Goal: Task Accomplishment & Management: Manage account settings

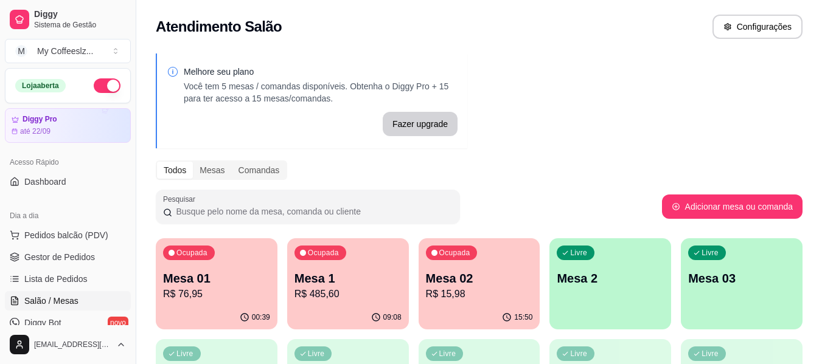
click at [504, 291] on p "R$ 15,98" at bounding box center [479, 294] width 107 height 15
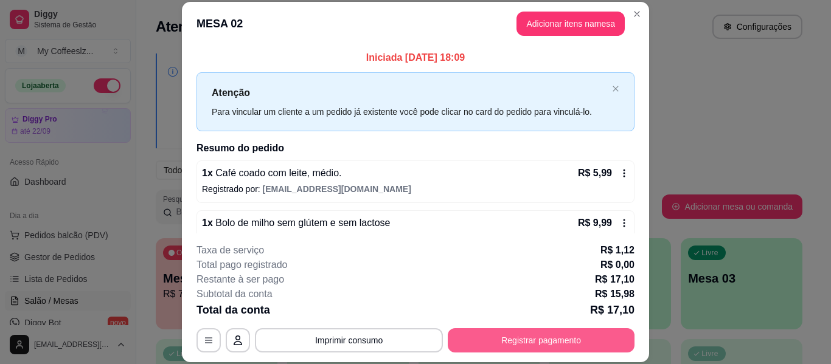
click at [517, 344] on button "Registrar pagamento" at bounding box center [541, 341] width 187 height 24
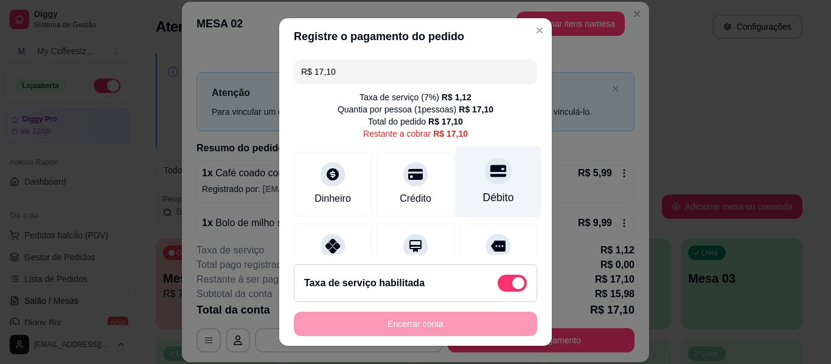
click at [510, 186] on div "Débito" at bounding box center [499, 182] width 86 height 71
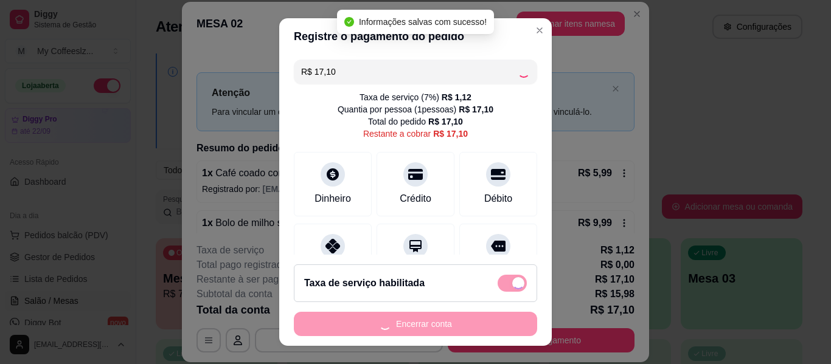
type input "R$ 0,00"
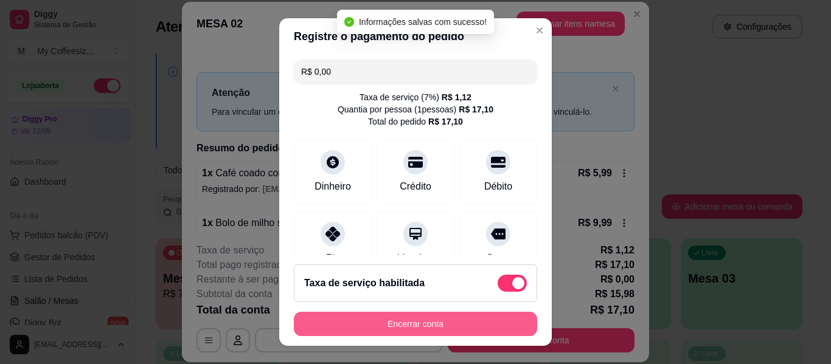
click at [406, 317] on button "Encerrar conta" at bounding box center [415, 324] width 243 height 24
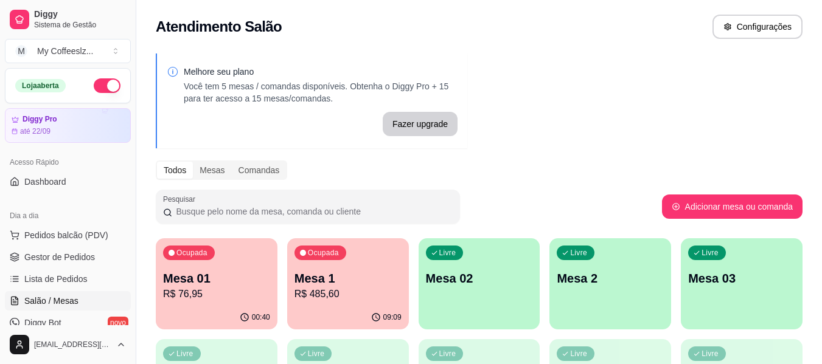
click at [479, 271] on p "Mesa 02" at bounding box center [479, 278] width 107 height 17
click at [498, 277] on p "Mesa 02" at bounding box center [479, 278] width 107 height 17
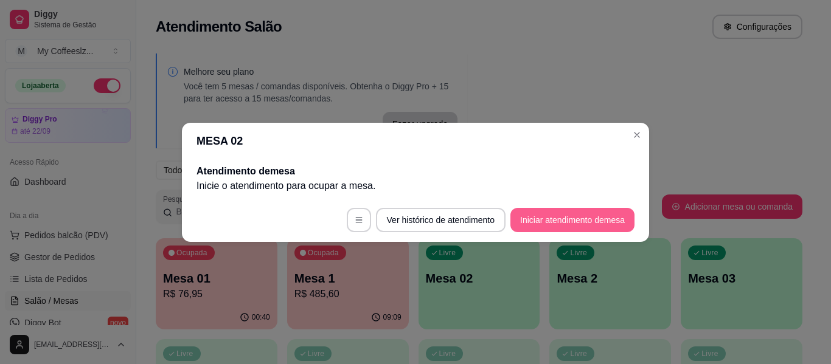
click at [534, 217] on button "Iniciar atendimento de mesa" at bounding box center [572, 220] width 124 height 24
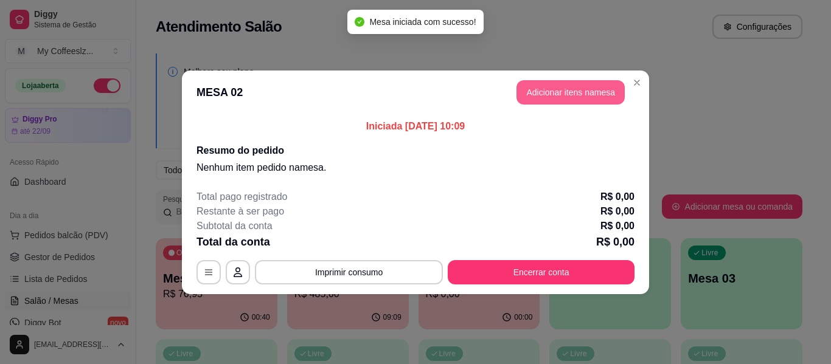
click at [538, 92] on button "Adicionar itens na mesa" at bounding box center [571, 92] width 108 height 24
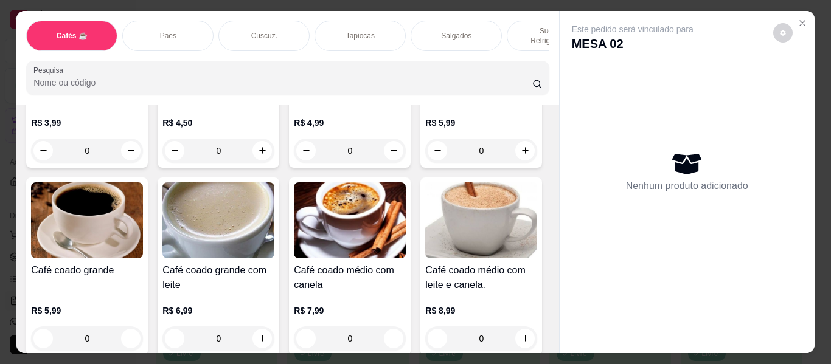
scroll to position [183, 0]
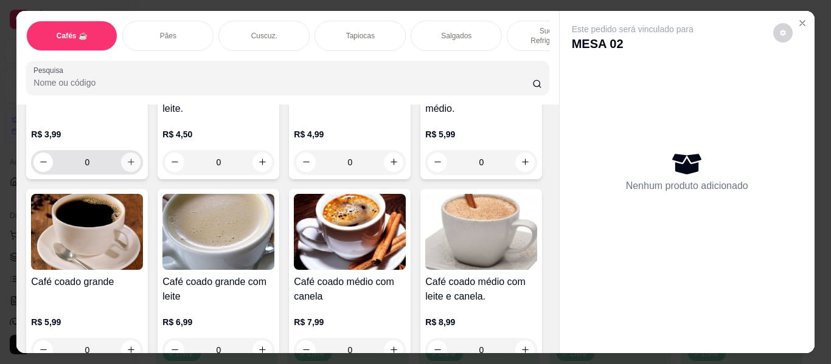
click at [128, 158] on icon "increase-product-quantity" at bounding box center [131, 162] width 9 height 9
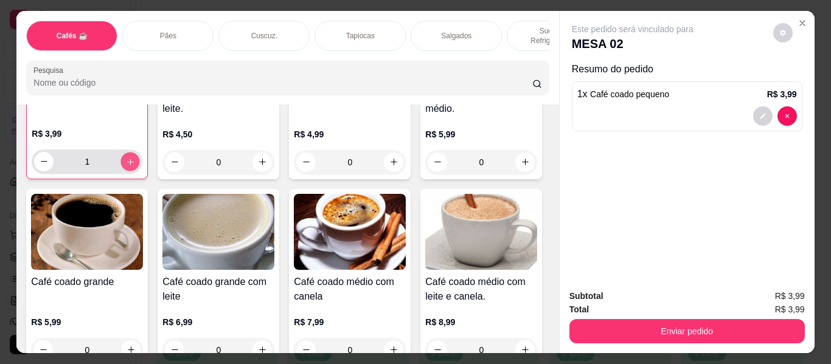
click at [128, 158] on icon "increase-product-quantity" at bounding box center [130, 162] width 9 height 9
type input "2"
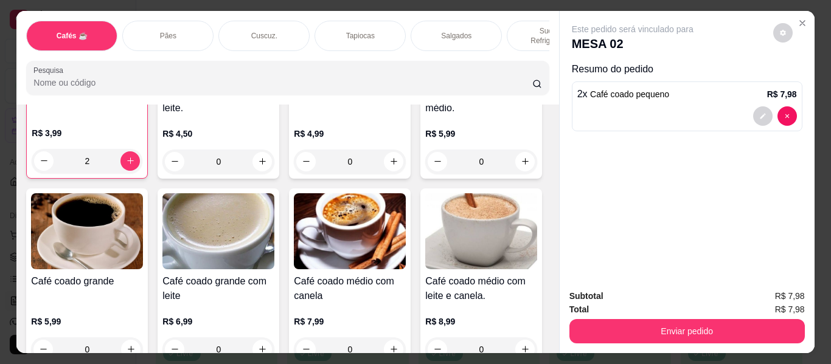
click at [268, 21] on div "Cuscuz." at bounding box center [263, 36] width 91 height 30
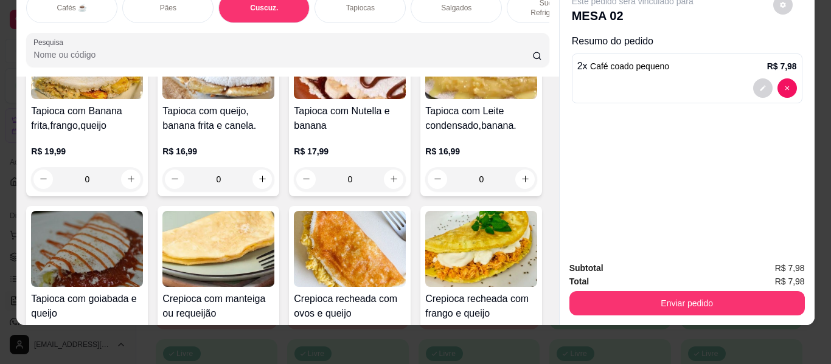
scroll to position [3279, 0]
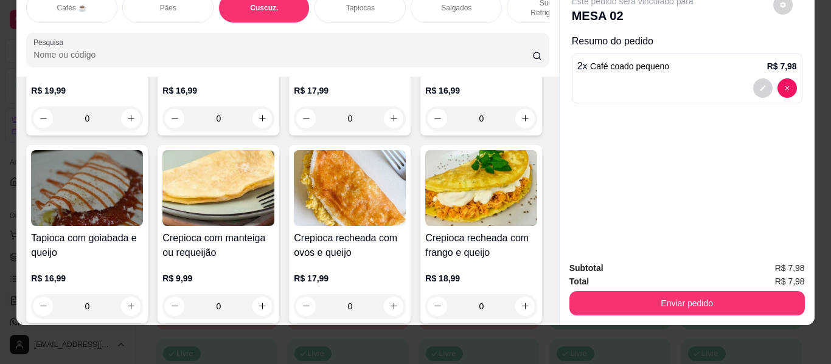
type input "1"
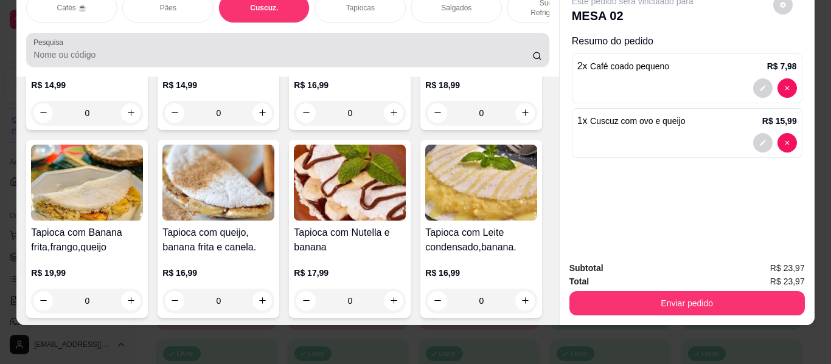
scroll to position [0, 0]
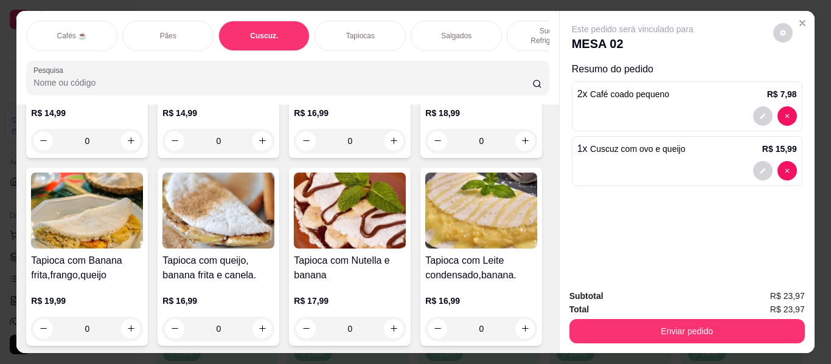
click at [187, 23] on div "Pães" at bounding box center [167, 36] width 91 height 30
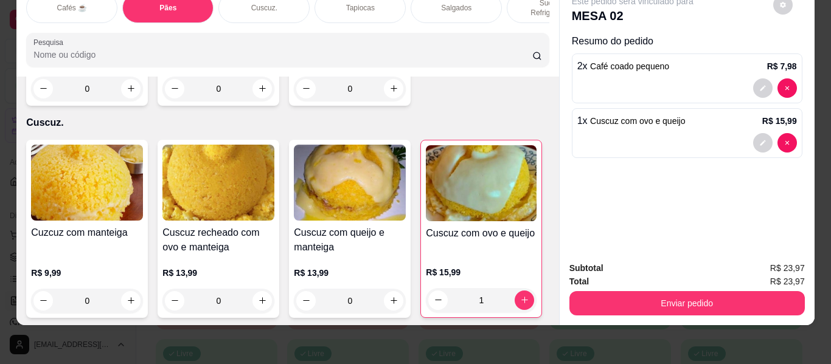
scroll to position [2381, 0]
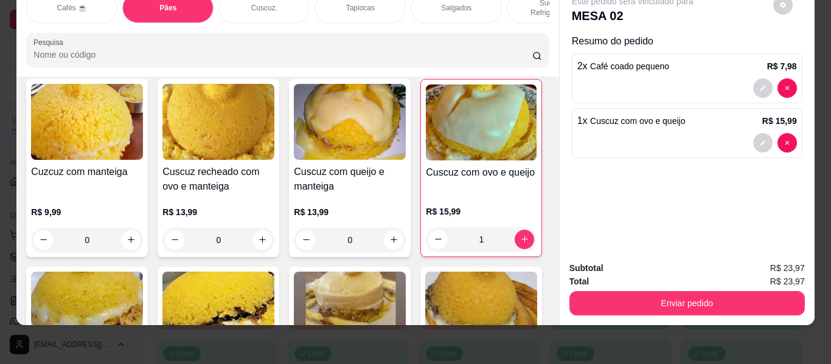
type input "1"
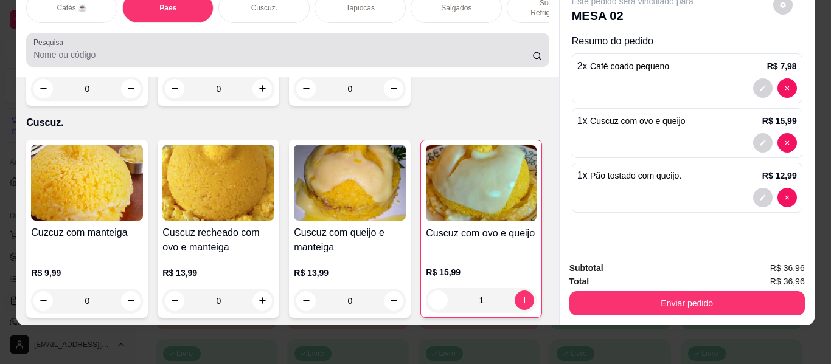
scroll to position [0, 0]
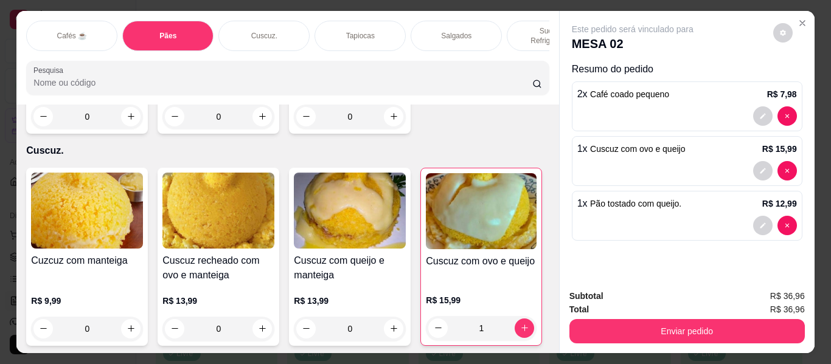
click at [524, 21] on div "Sucos e Refrigerantes" at bounding box center [552, 36] width 91 height 30
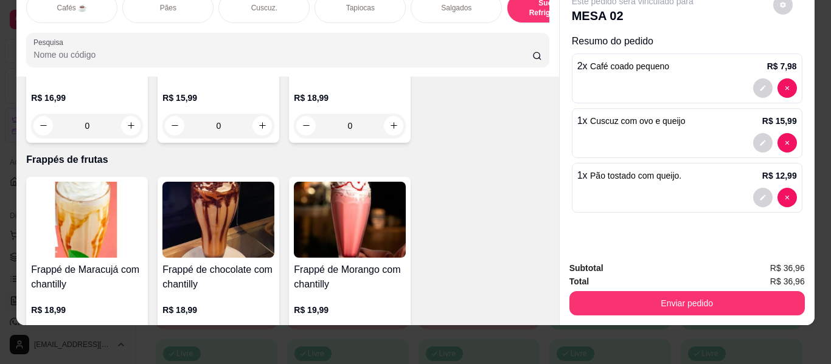
scroll to position [6161, 0]
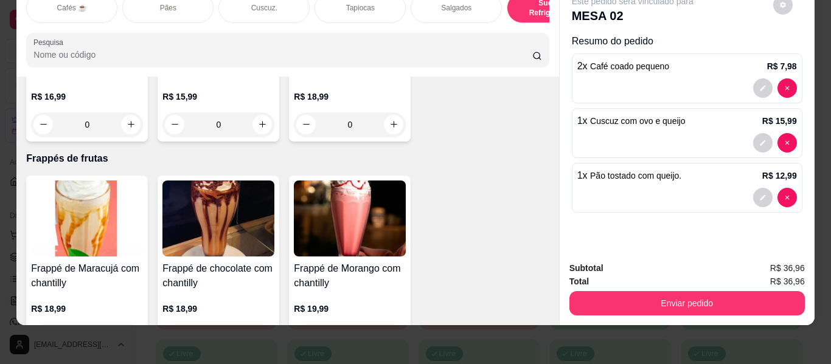
type input "1"
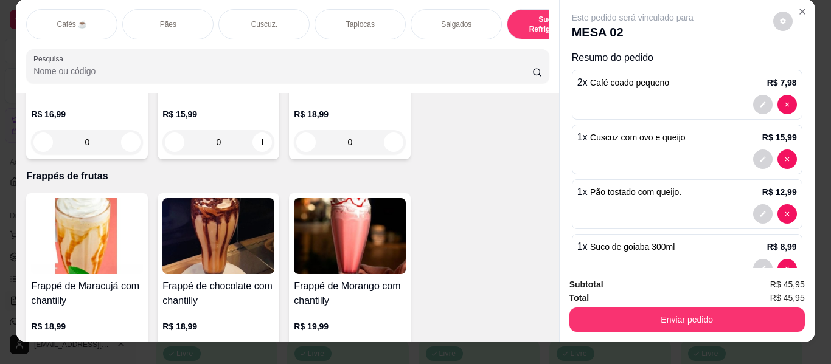
scroll to position [0, 0]
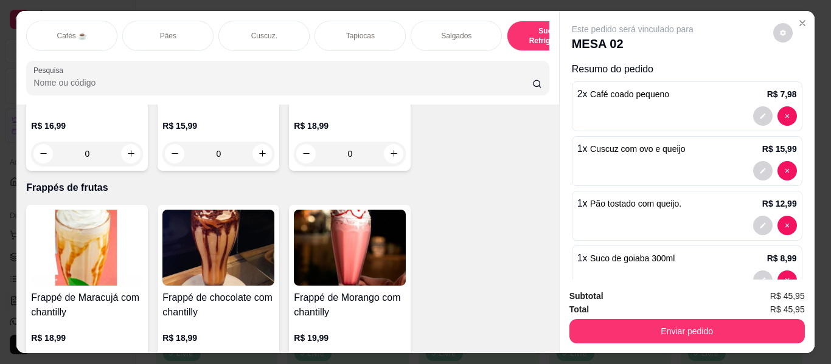
click at [517, 26] on p "Sucos e Refrigerantes" at bounding box center [552, 35] width 71 height 19
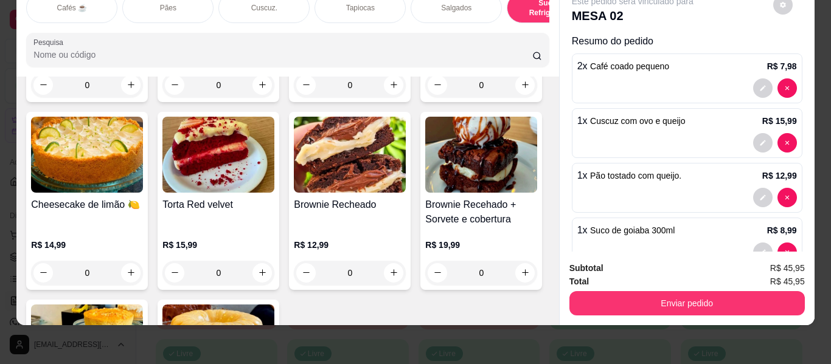
type input "1"
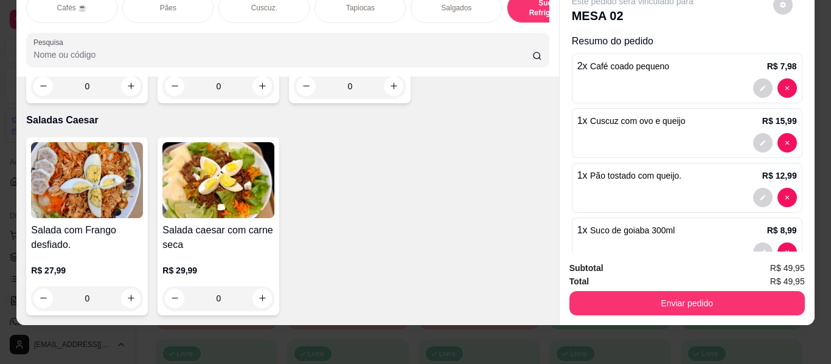
scroll to position [7439, 0]
type input "1"
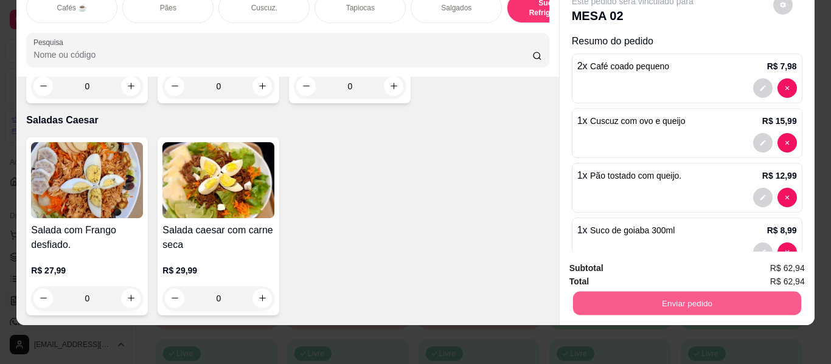
click at [627, 299] on button "Enviar pedido" at bounding box center [687, 304] width 228 height 24
click at [628, 253] on button "Não registrar e enviar pedido" at bounding box center [646, 263] width 127 height 23
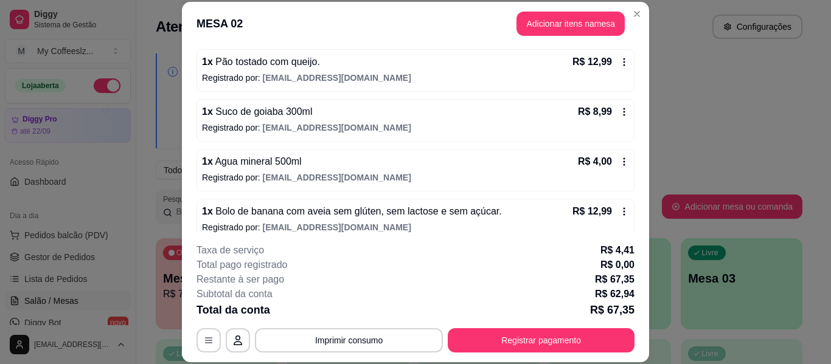
scroll to position [224, 0]
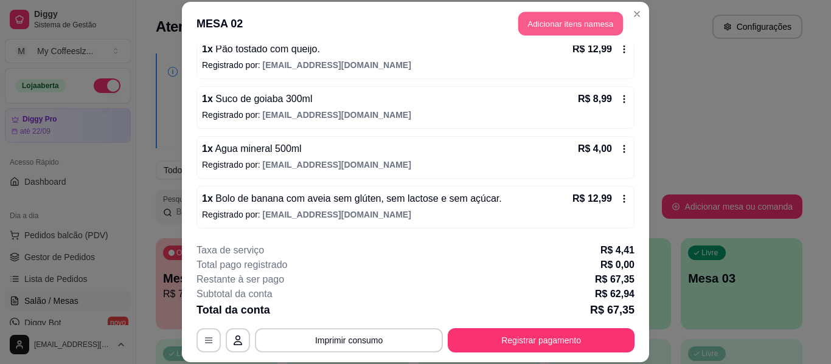
click at [566, 23] on button "Adicionar itens na mesa" at bounding box center [570, 24] width 105 height 24
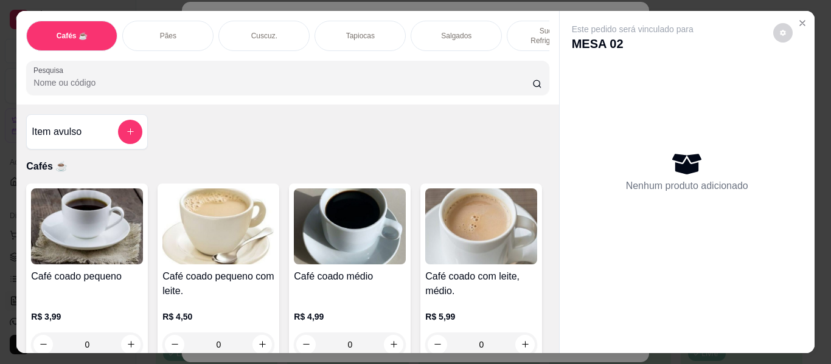
click at [150, 21] on div "Pães" at bounding box center [167, 36] width 91 height 30
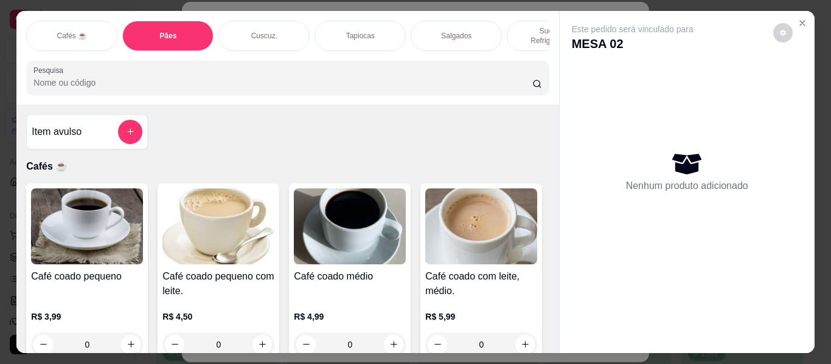
scroll to position [33, 0]
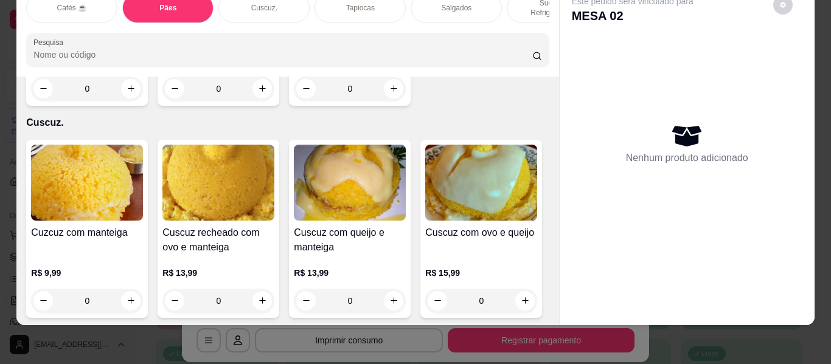
type input "1"
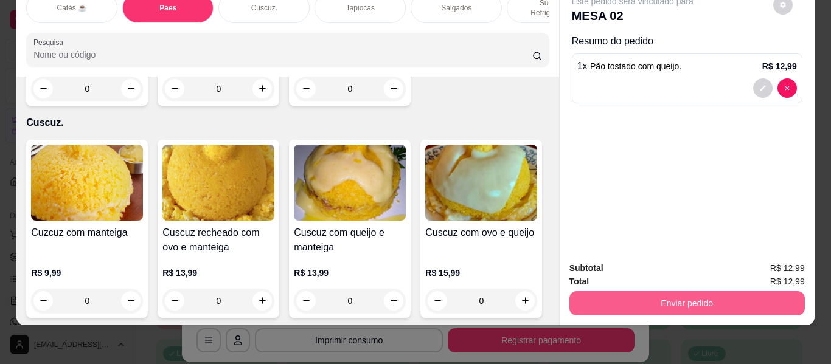
click at [639, 291] on button "Enviar pedido" at bounding box center [686, 303] width 235 height 24
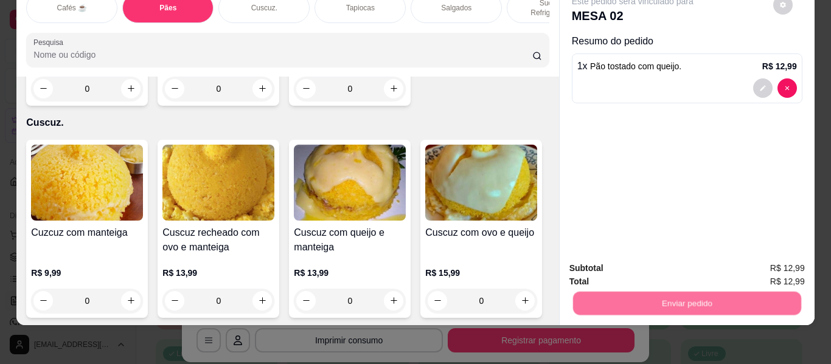
click at [636, 269] on button "Não registrar e enviar pedido" at bounding box center [646, 263] width 127 height 23
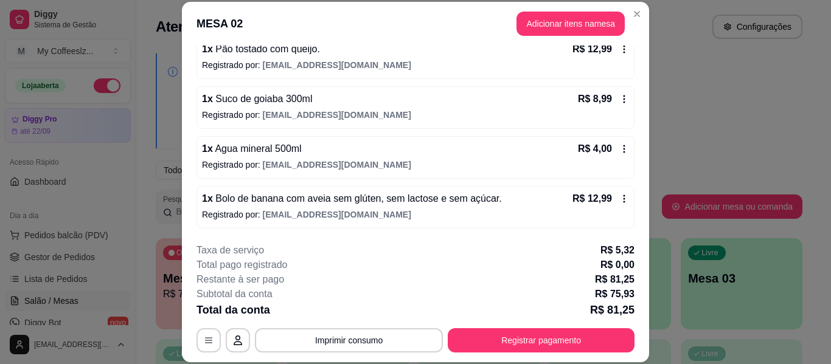
scroll to position [274, 0]
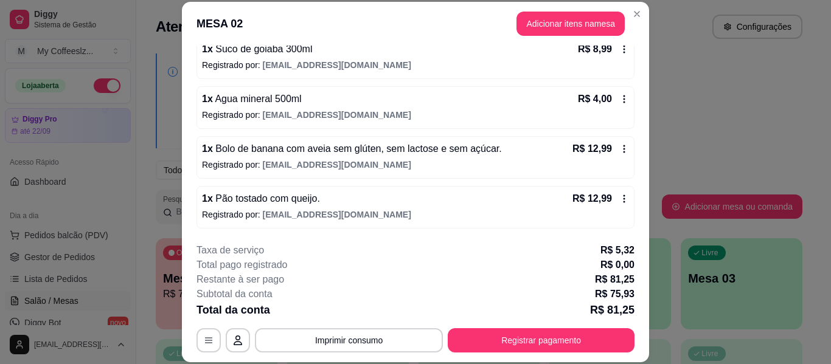
click at [406, 175] on div "1 x Bolo de banana com aveia sem glúten, sem lactose e sem açúcar. R$ 12,99 Reg…" at bounding box center [416, 157] width 438 height 43
click at [577, 20] on button "Adicionar itens na mesa" at bounding box center [570, 24] width 105 height 24
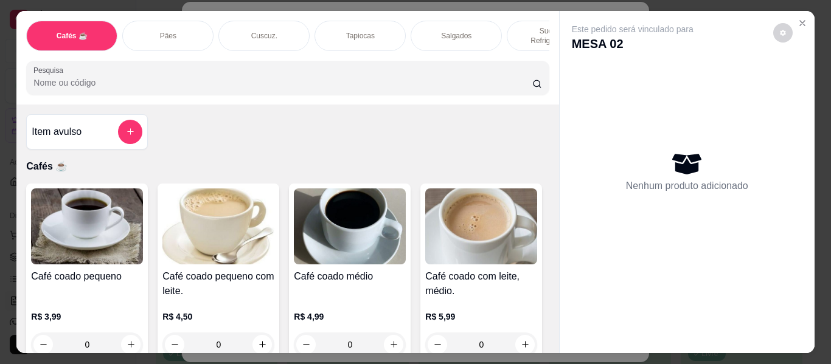
scroll to position [61, 0]
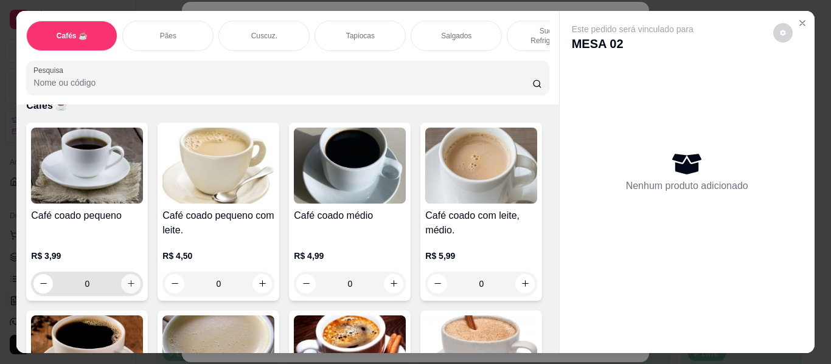
click at [127, 279] on icon "increase-product-quantity" at bounding box center [131, 283] width 9 height 9
type input "1"
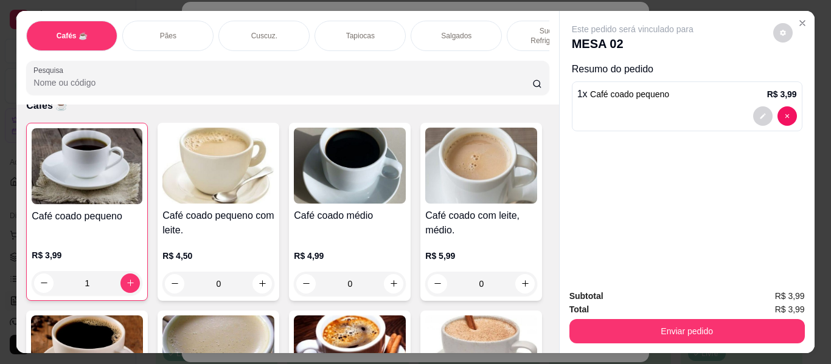
click at [524, 26] on p "Sucos e Refrigerantes" at bounding box center [552, 35] width 71 height 19
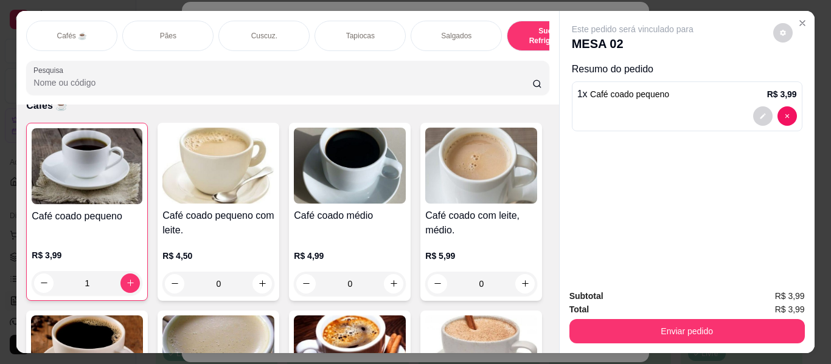
scroll to position [33, 0]
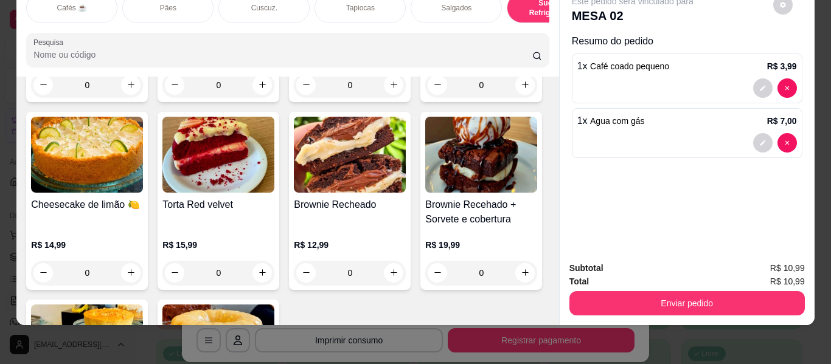
type input "1"
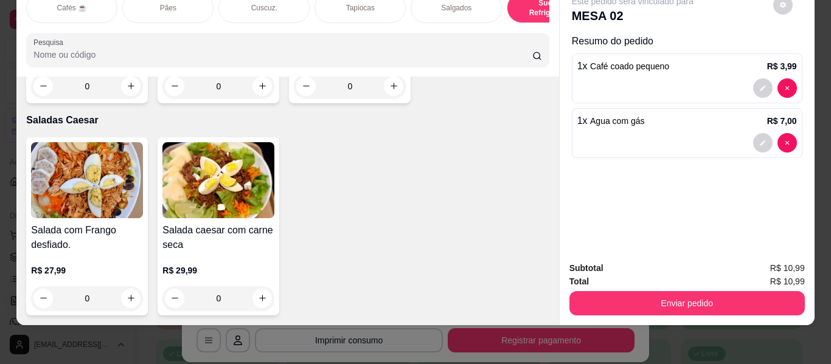
scroll to position [7256, 0]
type input "1"
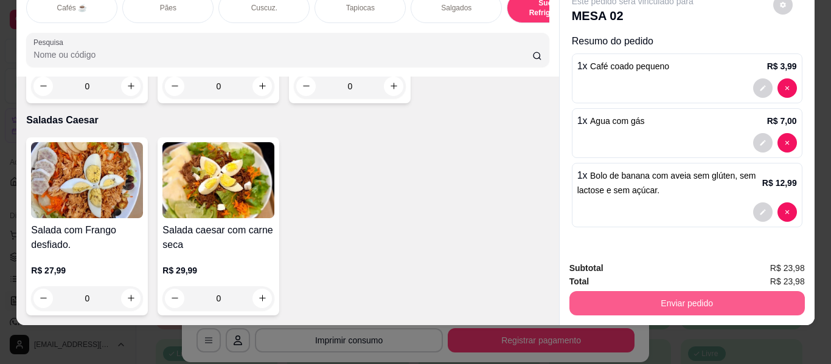
click at [597, 294] on button "Enviar pedido" at bounding box center [686, 303] width 235 height 24
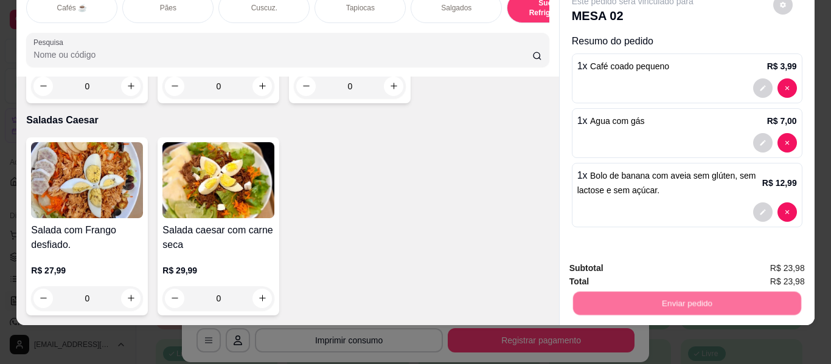
click at [601, 262] on button "Não registrar e enviar pedido" at bounding box center [646, 263] width 127 height 23
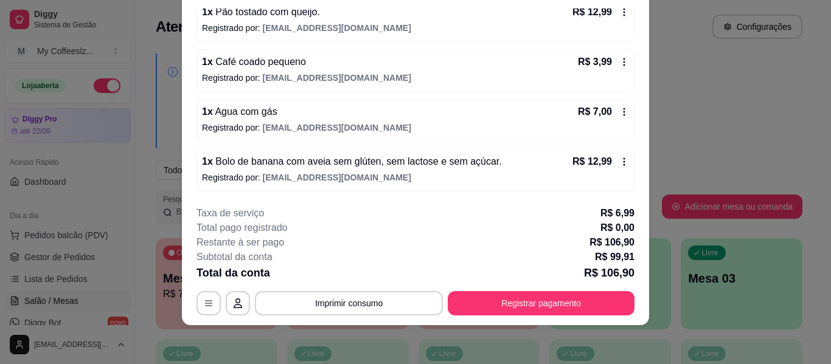
scroll to position [0, 0]
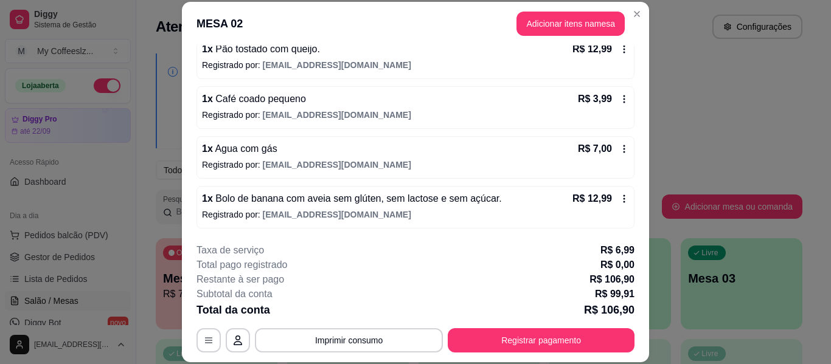
click at [609, 193] on div "R$ 12,99" at bounding box center [601, 199] width 57 height 15
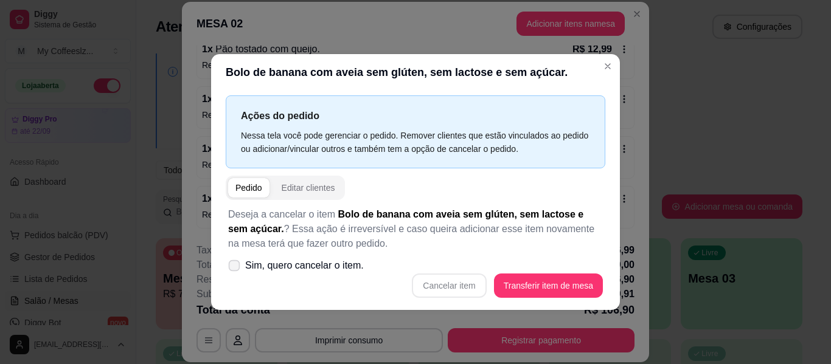
click at [236, 266] on icon at bounding box center [233, 265] width 9 height 7
click at [235, 270] on span at bounding box center [235, 266] width 12 height 12
click at [226, 259] on label "Sim, quero cancelar o item." at bounding box center [295, 266] width 145 height 24
click at [438, 290] on div "Cancelar item Transferir item de mesa" at bounding box center [415, 286] width 375 height 24
click at [254, 190] on div "Pedido" at bounding box center [248, 188] width 27 height 12
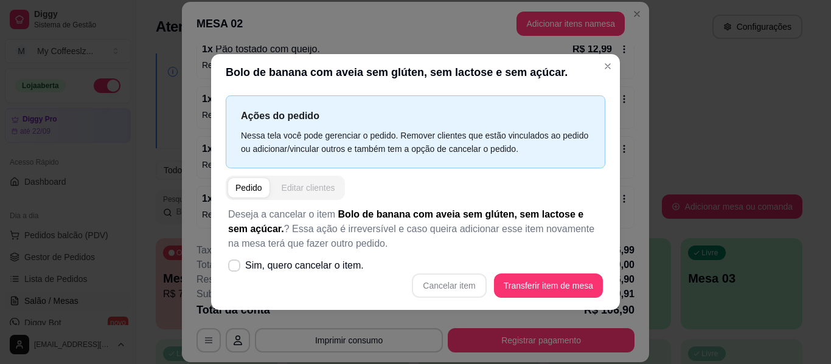
click at [297, 190] on div "Editar clientes" at bounding box center [309, 188] width 54 height 12
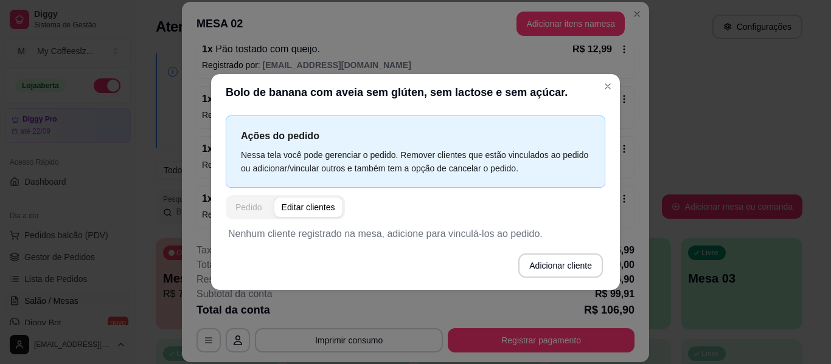
click at [242, 211] on div "Pedido" at bounding box center [248, 207] width 27 height 12
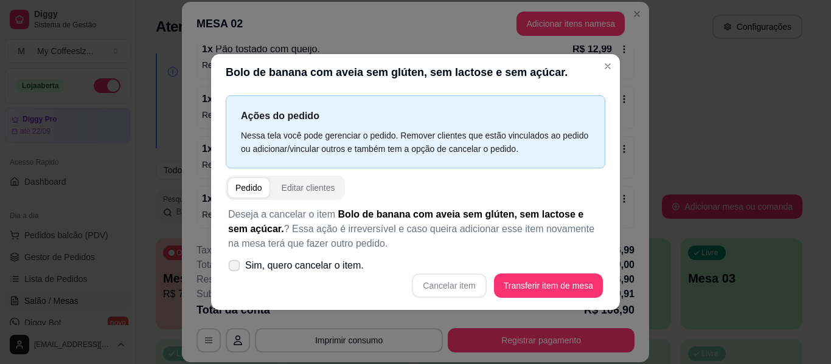
click at [234, 259] on label "Sim, quero cancelar o item." at bounding box center [295, 266] width 145 height 24
click at [234, 268] on input "Sim, quero cancelar o item." at bounding box center [232, 272] width 8 height 8
click at [231, 271] on span at bounding box center [234, 266] width 12 height 12
click at [231, 271] on input "Sim, quero cancelar o item." at bounding box center [232, 272] width 8 height 8
click at [237, 263] on icon at bounding box center [233, 265] width 9 height 7
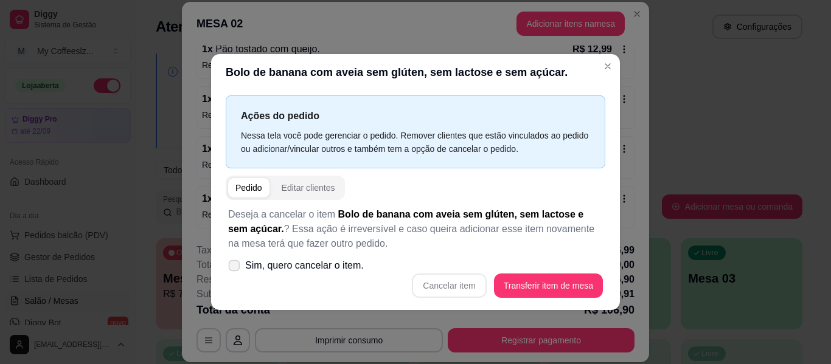
click at [235, 268] on input "Sim, quero cancelar o item." at bounding box center [232, 272] width 8 height 8
checkbox input "true"
click at [470, 285] on button "Cancelar item" at bounding box center [449, 286] width 74 height 24
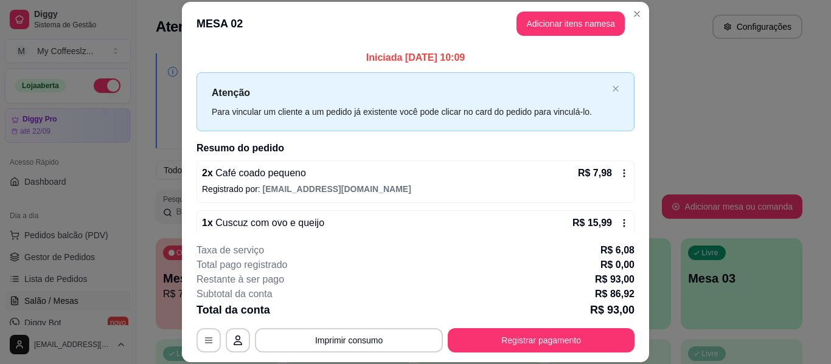
click at [619, 220] on icon at bounding box center [624, 223] width 10 height 10
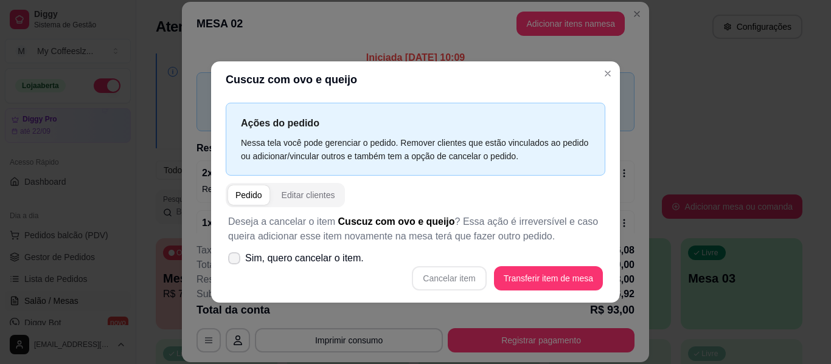
click at [237, 257] on icon at bounding box center [234, 258] width 10 height 7
click at [235, 260] on input "Sim, quero cancelar o item." at bounding box center [232, 264] width 8 height 8
checkbox input "true"
click at [440, 275] on button "Cancelar item" at bounding box center [449, 278] width 74 height 24
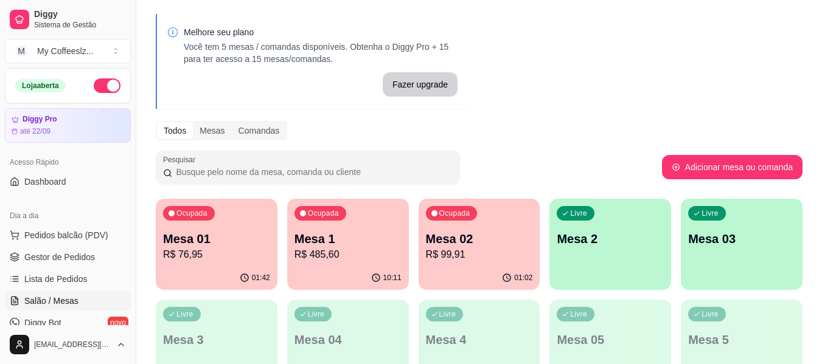
scroll to position [61, 0]
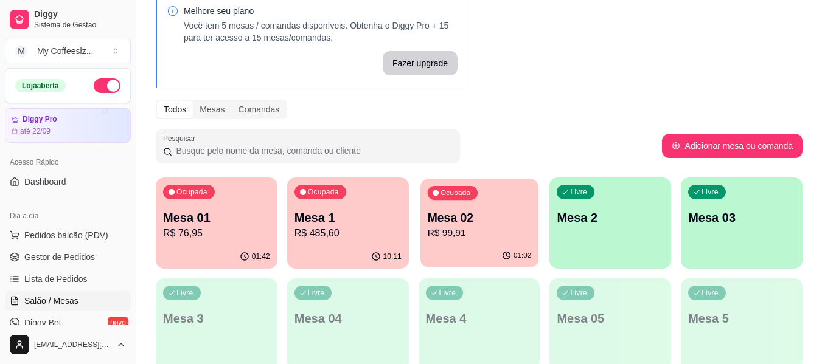
click at [503, 239] on p "R$ 99,91" at bounding box center [479, 233] width 104 height 14
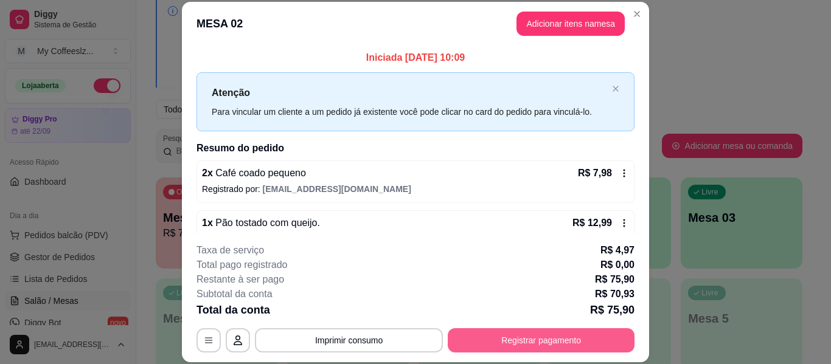
click at [526, 334] on button "Registrar pagamento" at bounding box center [541, 341] width 187 height 24
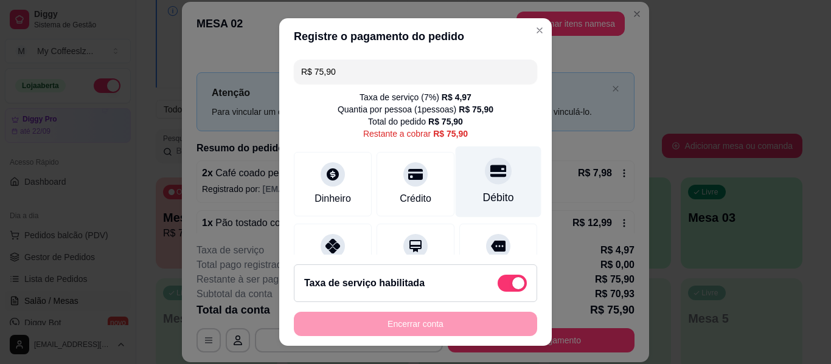
click at [484, 192] on div "Débito" at bounding box center [498, 198] width 31 height 16
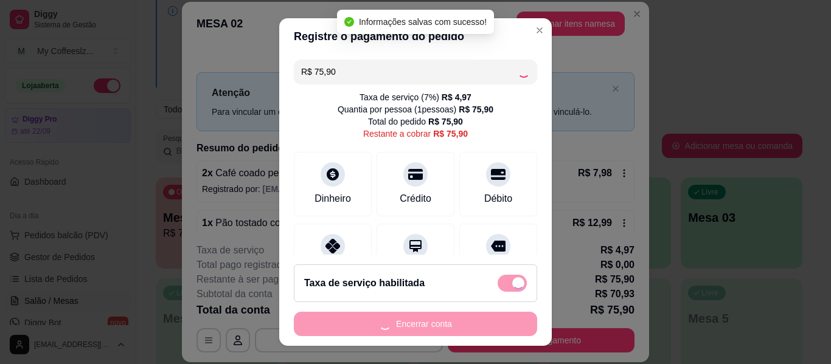
type input "R$ 0,00"
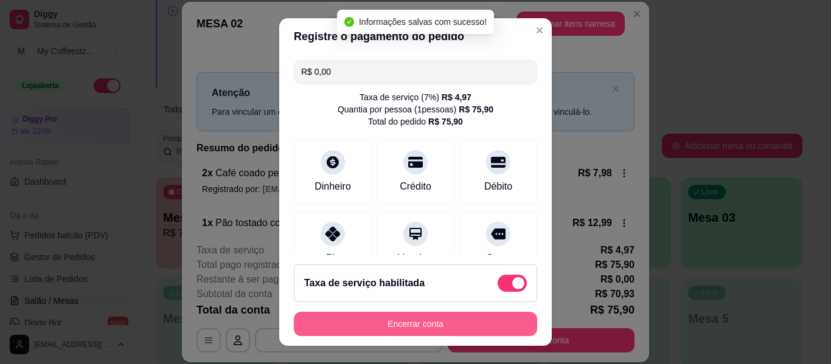
click at [454, 333] on button "Encerrar conta" at bounding box center [415, 324] width 243 height 24
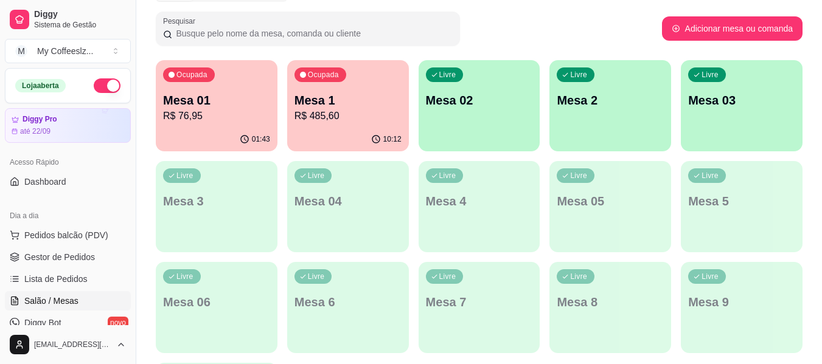
scroll to position [13, 0]
